Goal: Task Accomplishment & Management: Use online tool/utility

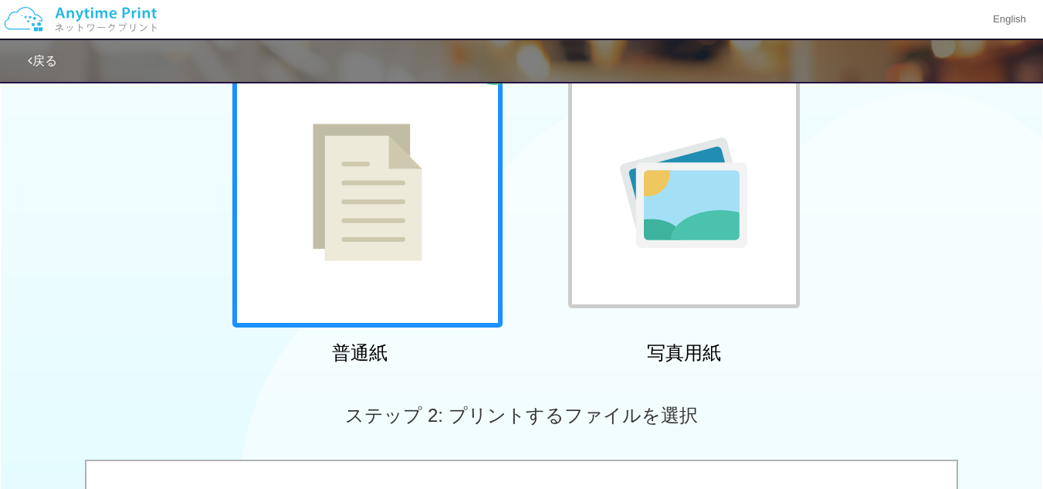
scroll to position [129, 0]
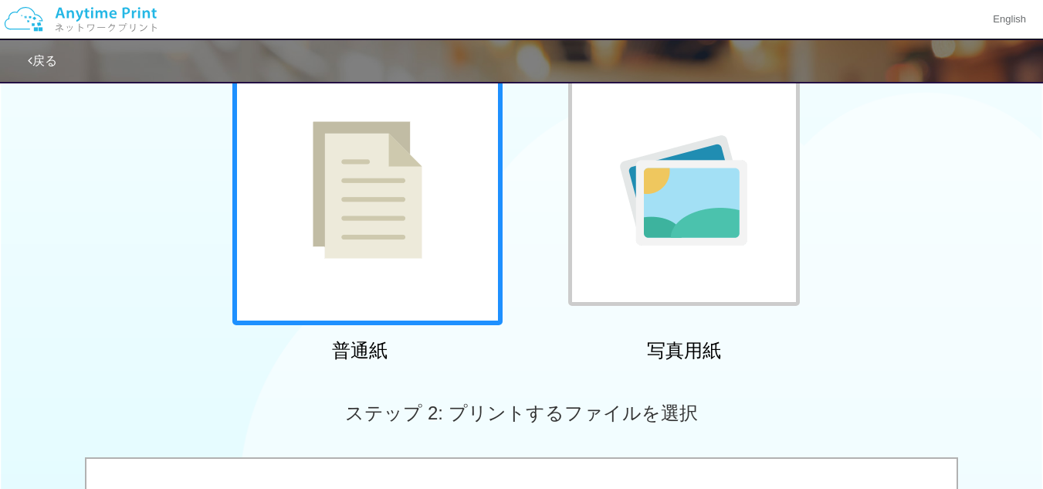
click at [725, 227] on img at bounding box center [683, 190] width 127 height 110
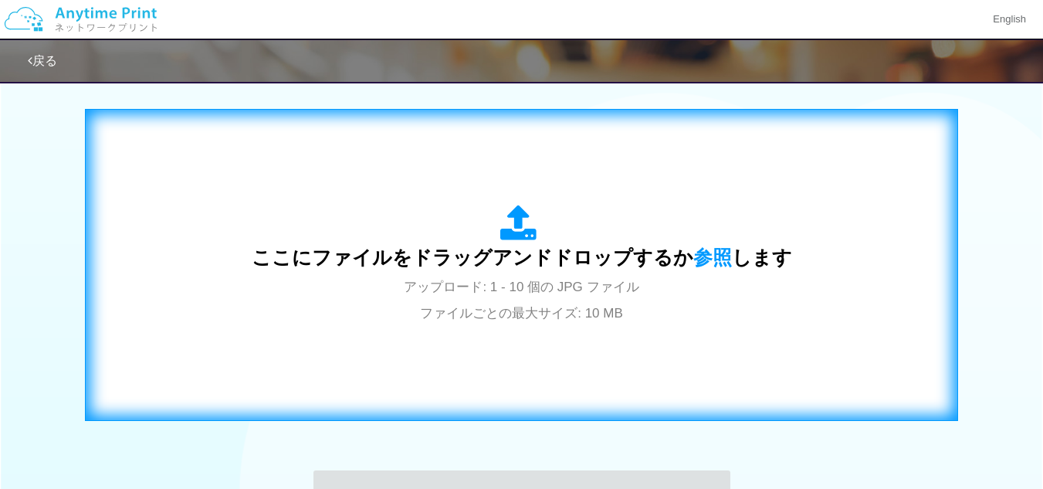
scroll to position [515, 0]
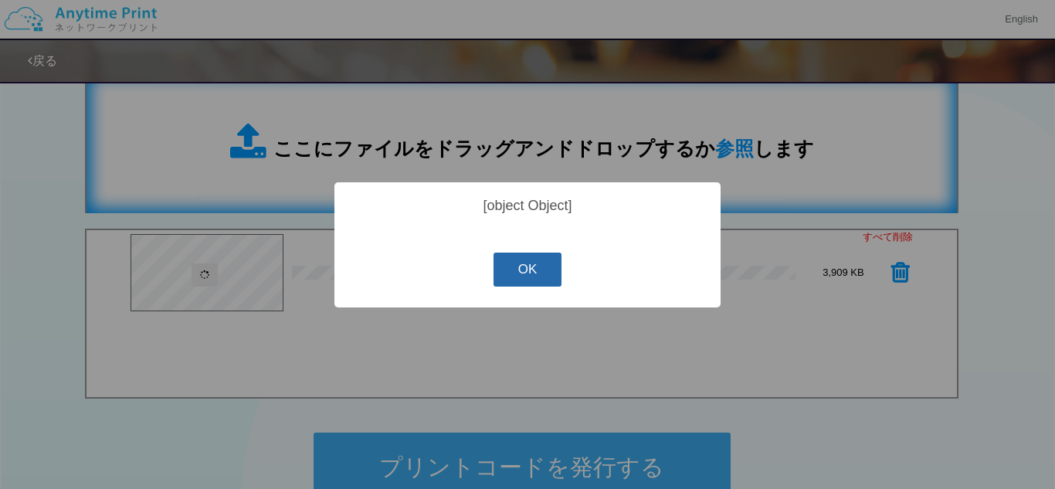
click at [530, 276] on button "OK" at bounding box center [527, 269] width 69 height 34
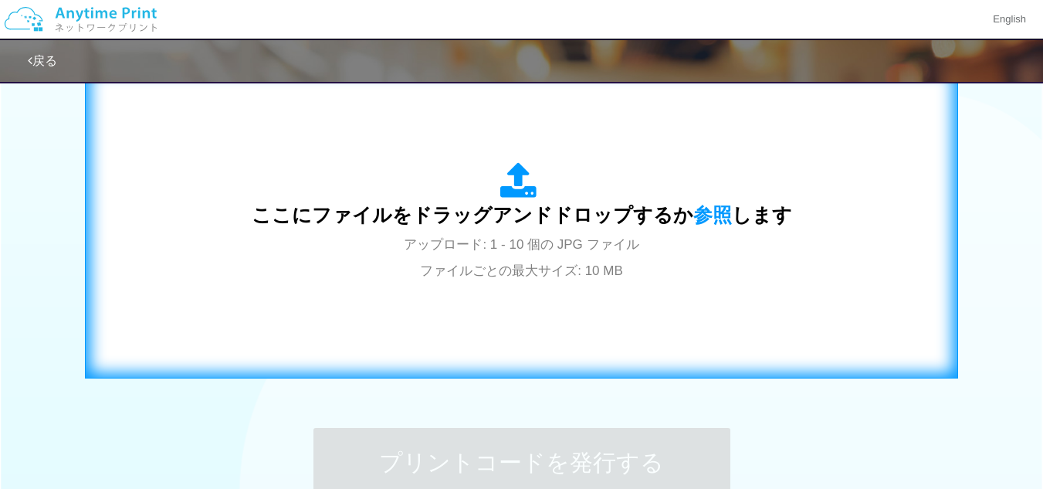
scroll to position [557, 0]
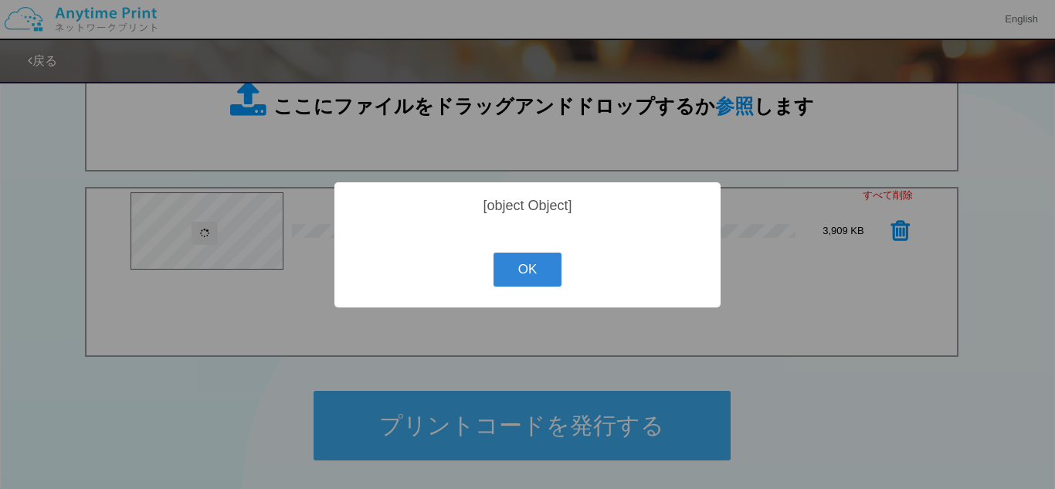
click at [845, 291] on div "? ! i [object Object] OK Cancel ×" at bounding box center [527, 244] width 1055 height 489
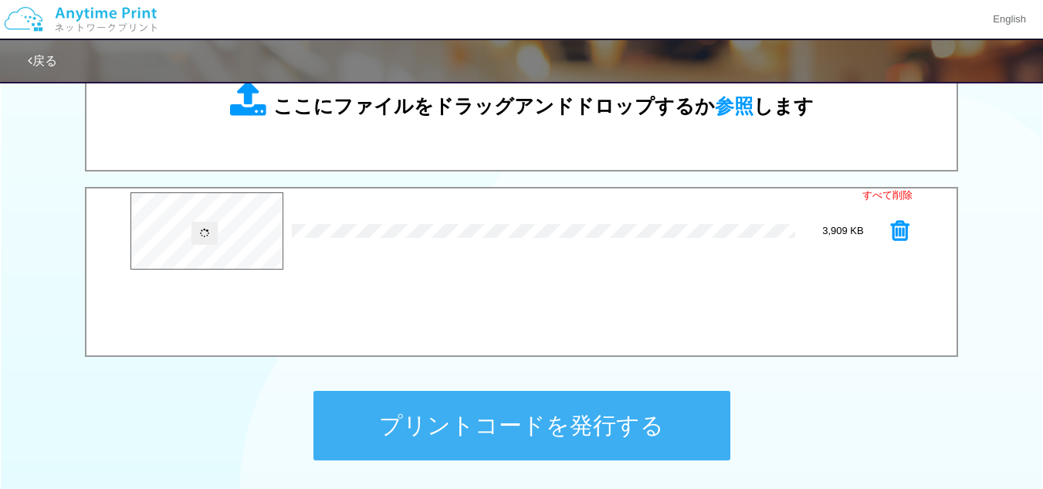
click at [439, 310] on div "すべて削除 × IMG_[DATE].JPG 3,909 KB" at bounding box center [521, 272] width 873 height 170
click at [202, 235] on icon at bounding box center [203, 232] width 11 height 11
click at [438, 258] on div "× IMG_[DATE].JPG" at bounding box center [543, 231] width 503 height 72
click at [760, 287] on div "すべて削除 × IMG_[DATE].JPG 3,909 KB" at bounding box center [521, 272] width 873 height 170
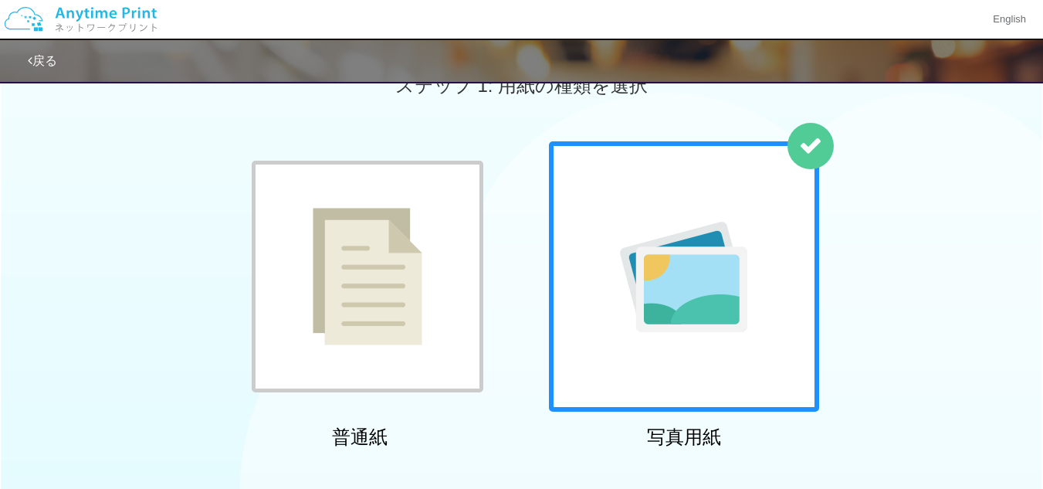
scroll to position [0, 0]
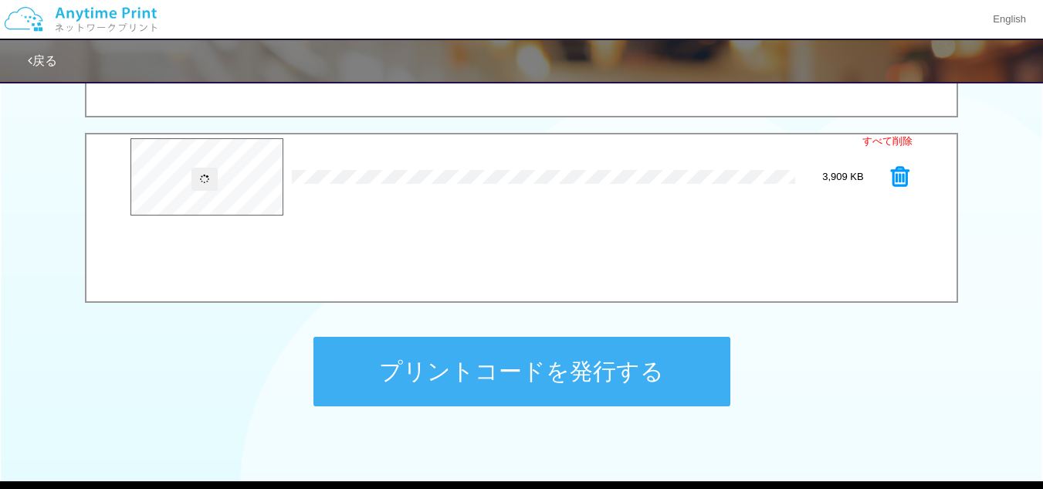
scroll to position [557, 0]
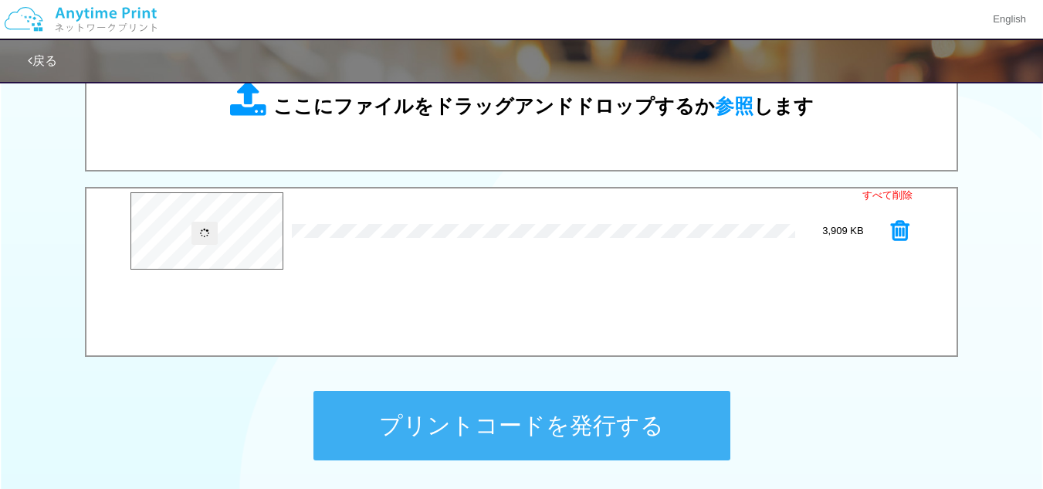
click at [622, 421] on button "プリントコードを発行する" at bounding box center [521, 425] width 417 height 69
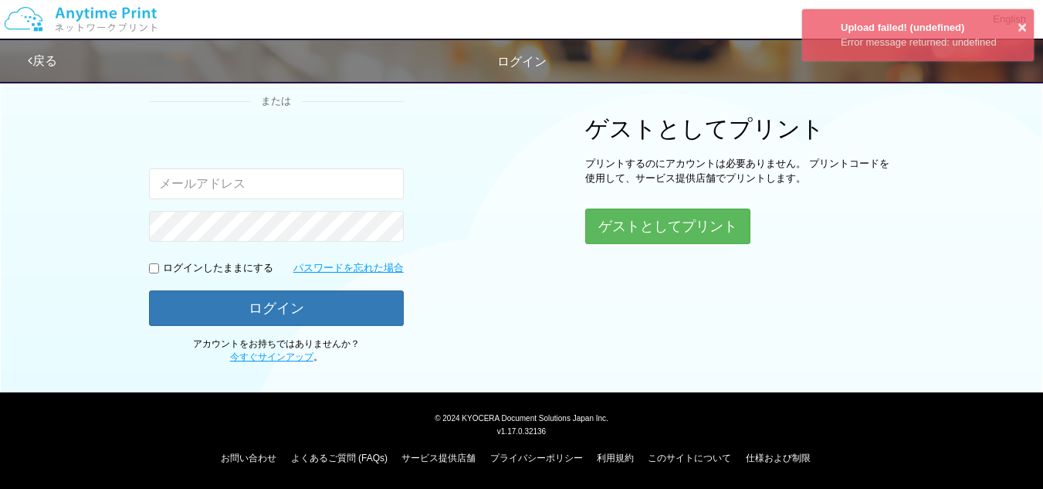
scroll to position [168, 0]
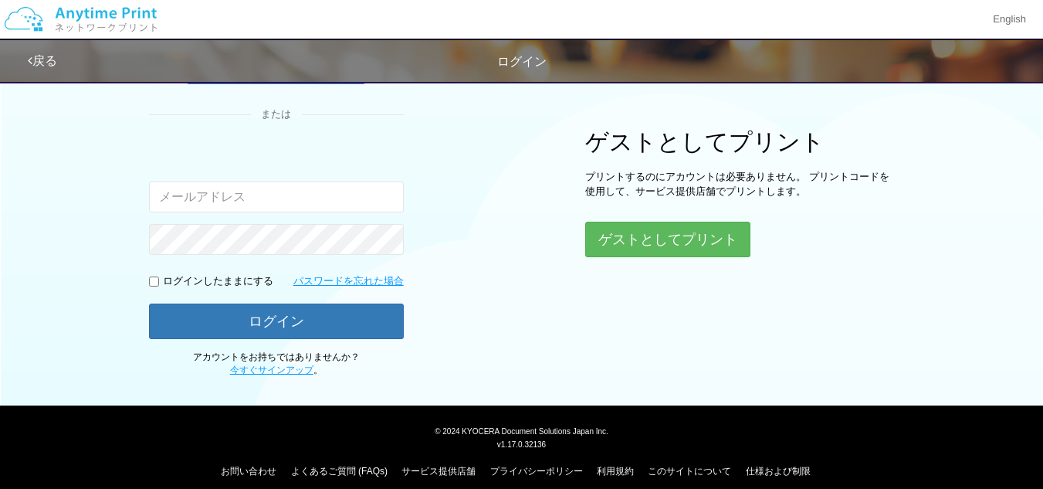
click at [47, 64] on link "戻る" at bounding box center [42, 60] width 29 height 13
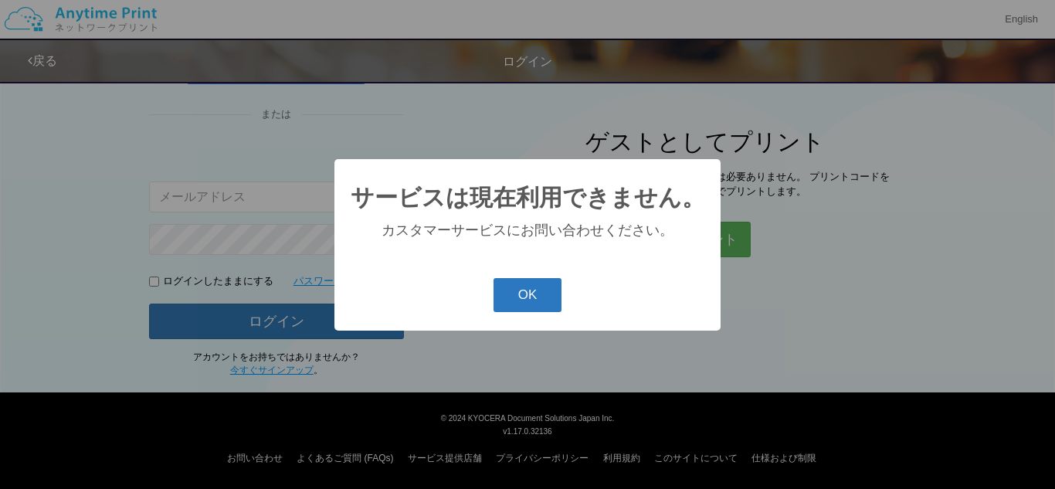
click at [519, 311] on button "OK" at bounding box center [527, 295] width 69 height 34
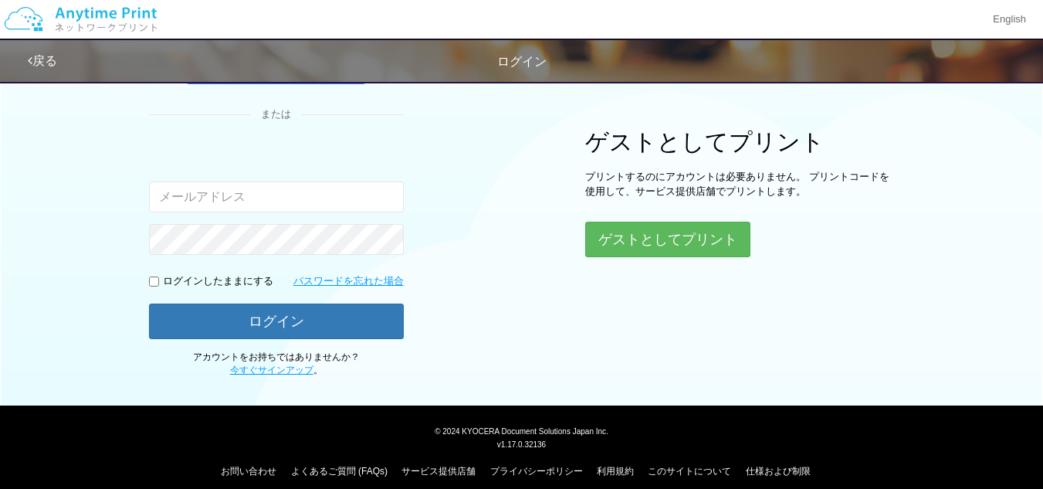
click at [38, 54] on link "戻る" at bounding box center [42, 60] width 29 height 13
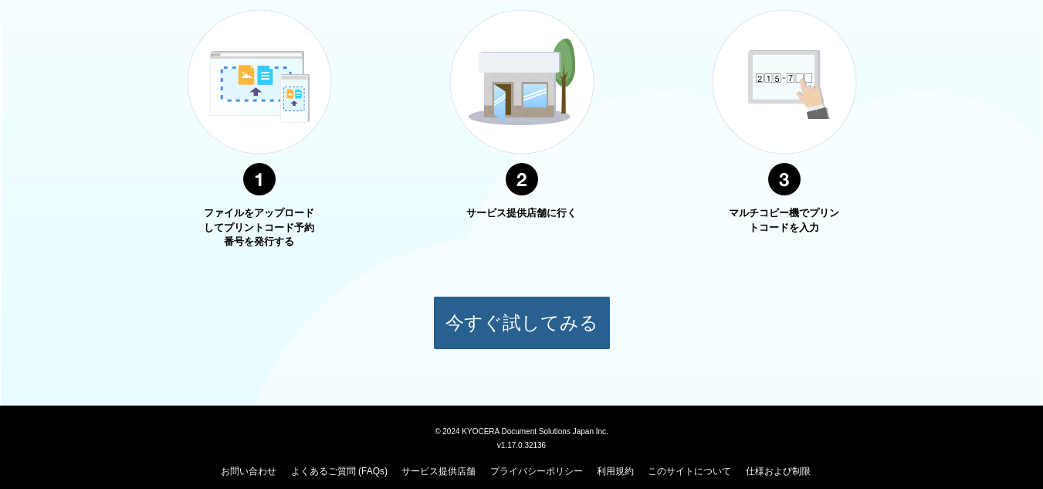
click at [473, 307] on button "今すぐ試してみる" at bounding box center [522, 323] width 178 height 54
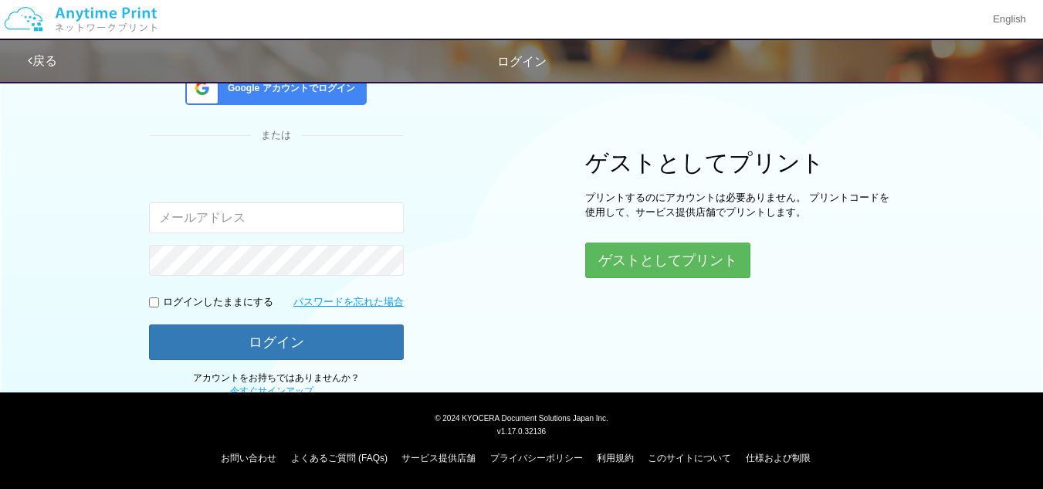
scroll to position [134, 0]
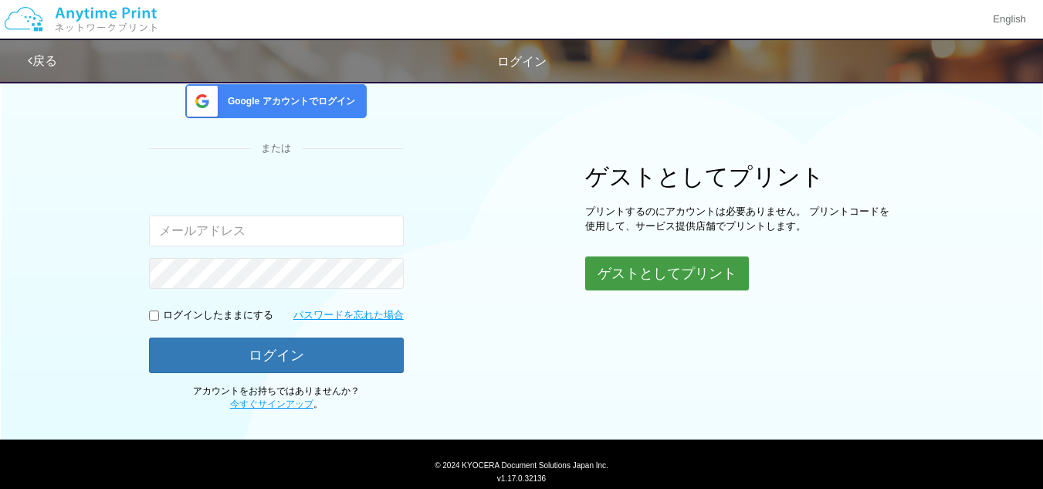
click at [642, 278] on button "ゲストとしてプリント" at bounding box center [667, 273] width 164 height 34
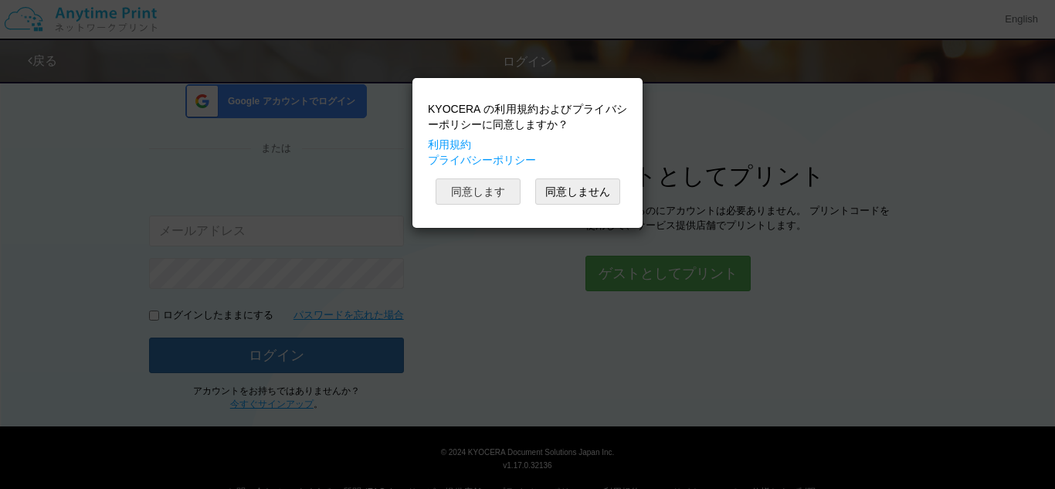
click at [476, 186] on button "同意します" at bounding box center [477, 191] width 85 height 26
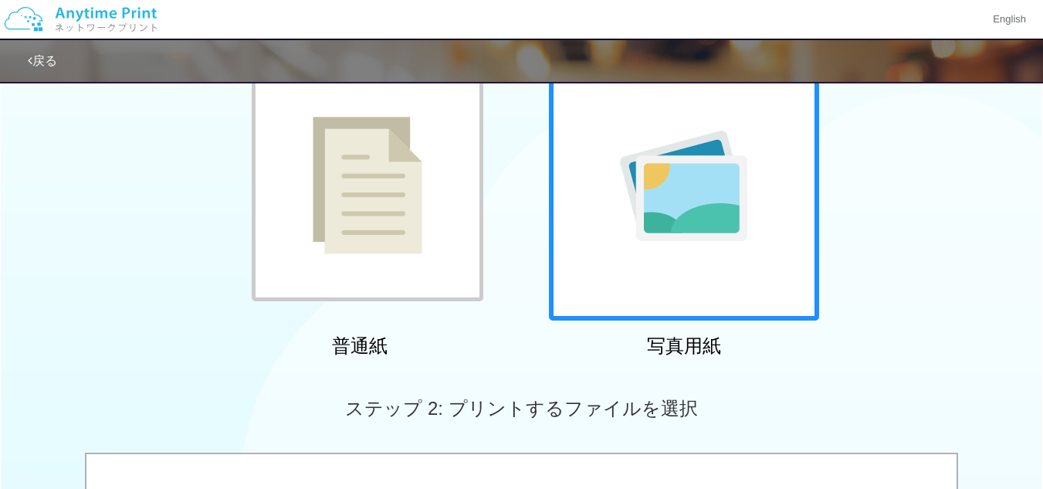
click at [649, 222] on img at bounding box center [683, 185] width 127 height 110
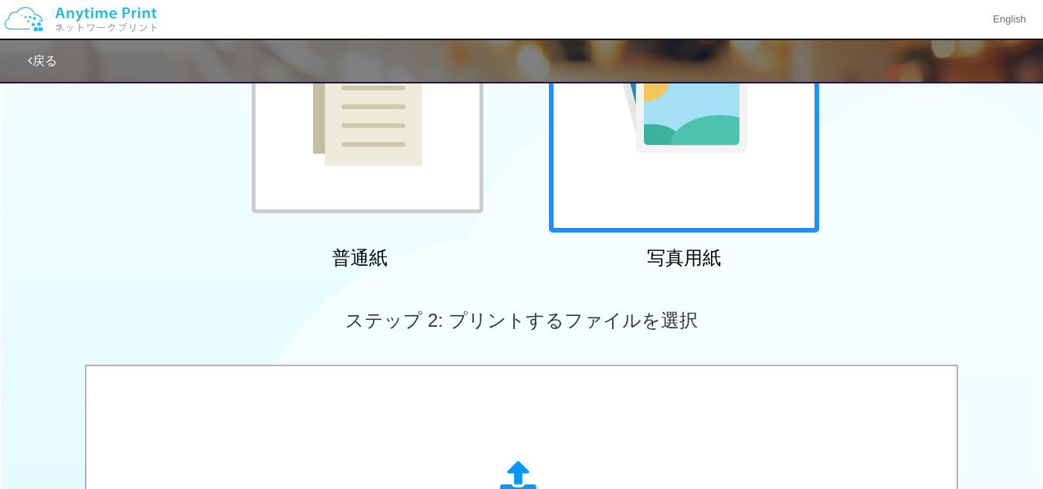
scroll to position [263, 0]
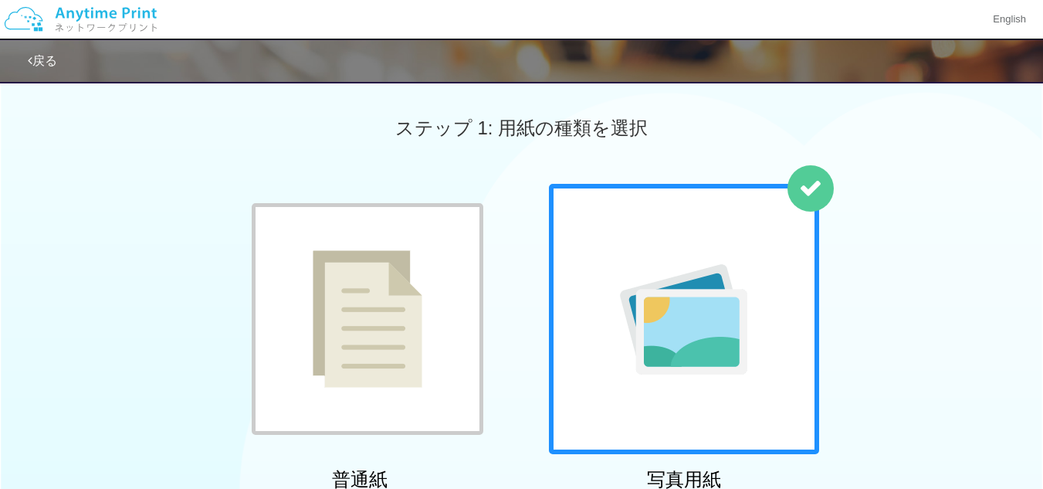
scroll to position [129, 0]
